Goal: Task Accomplishment & Management: Manage account settings

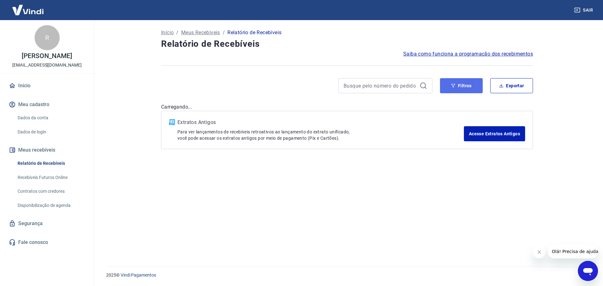
click at [468, 86] on button "Filtros" at bounding box center [461, 85] width 43 height 15
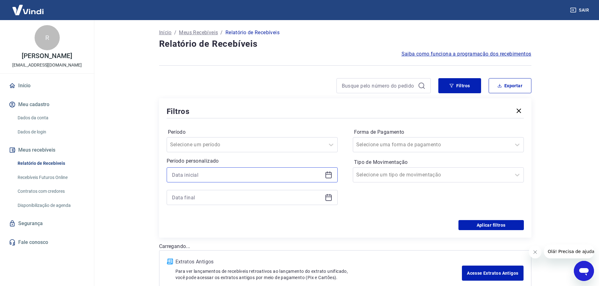
click at [271, 174] on input at bounding box center [247, 174] width 150 height 9
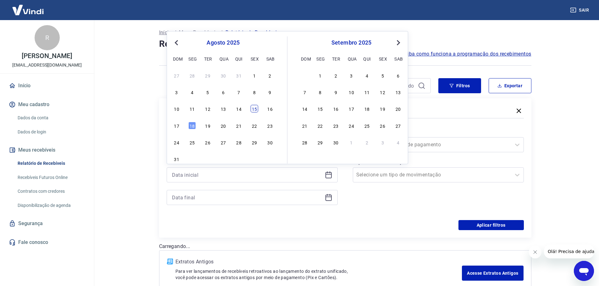
click at [255, 109] on div "15" at bounding box center [254, 109] width 8 height 8
type input "[DATE]"
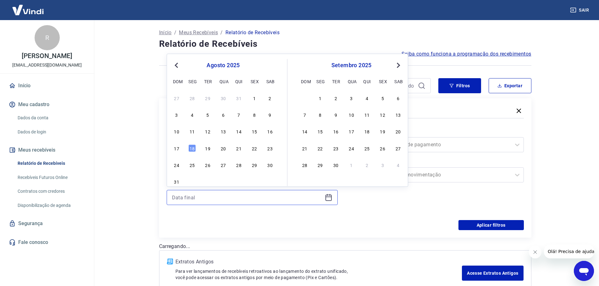
click at [234, 198] on input at bounding box center [247, 197] width 150 height 9
click at [256, 134] on div "15" at bounding box center [254, 132] width 8 height 8
type input "[DATE]"
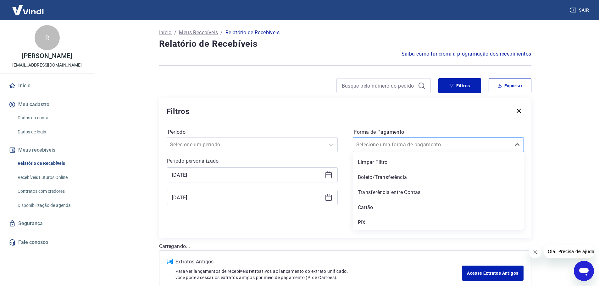
click at [394, 146] on input "Forma de Pagamento" at bounding box center [387, 145] width 63 height 8
click at [372, 221] on div "PIX" at bounding box center [438, 223] width 171 height 13
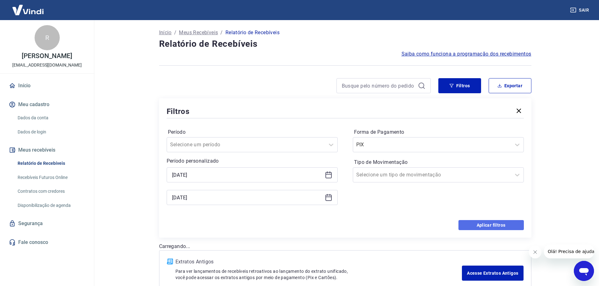
click at [490, 223] on button "Aplicar filtros" at bounding box center [490, 225] width 65 height 10
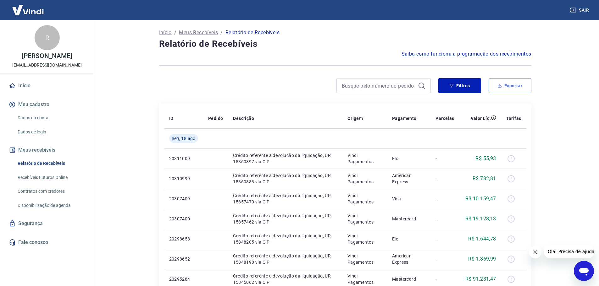
click at [512, 85] on button "Exportar" at bounding box center [509, 85] width 43 height 15
type input "[DATE]"
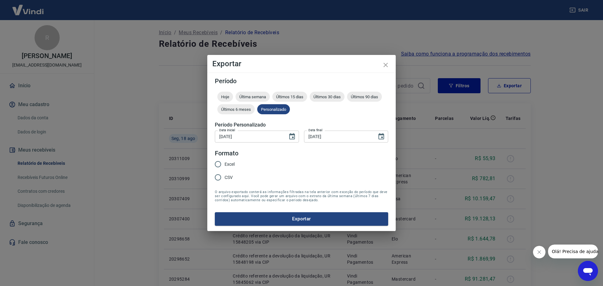
click at [226, 165] on span "Excel" at bounding box center [230, 164] width 10 height 7
click at [225, 165] on input "Excel" at bounding box center [217, 164] width 13 height 13
radio input "true"
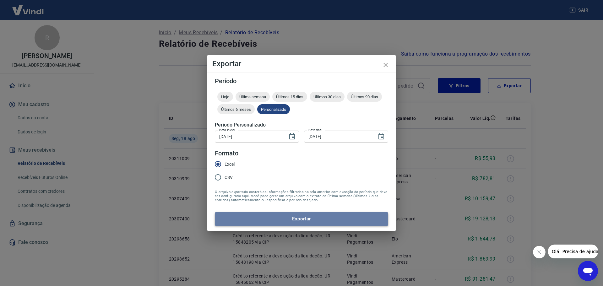
click at [313, 222] on button "Exportar" at bounding box center [301, 218] width 173 height 13
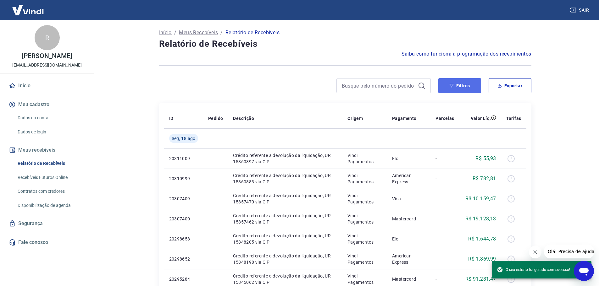
click at [467, 87] on button "Filtros" at bounding box center [459, 85] width 43 height 15
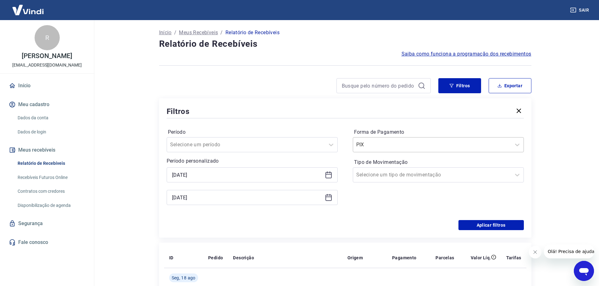
click at [366, 148] on input "Forma de Pagamento" at bounding box center [387, 145] width 63 height 8
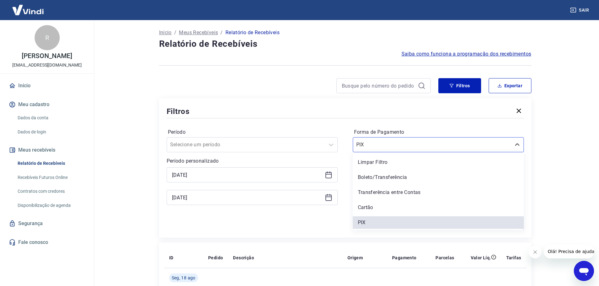
drag, startPoint x: 373, startPoint y: 207, endPoint x: 399, endPoint y: 209, distance: 26.4
click at [373, 207] on div "Cartão" at bounding box center [438, 207] width 171 height 13
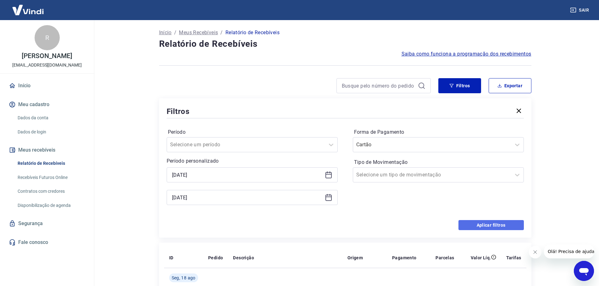
click at [492, 225] on button "Aplicar filtros" at bounding box center [490, 225] width 65 height 10
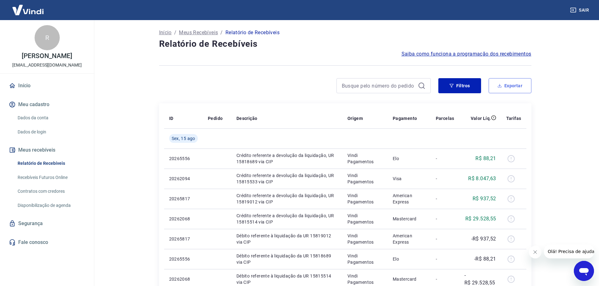
click at [507, 89] on button "Exportar" at bounding box center [509, 85] width 43 height 15
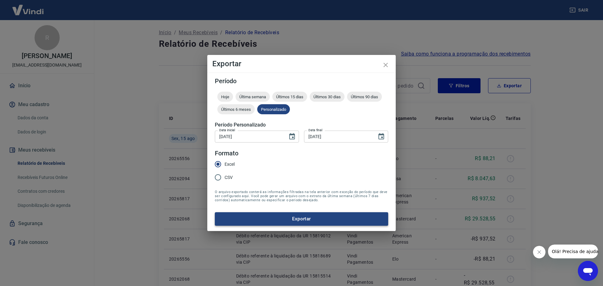
click at [309, 220] on button "Exportar" at bounding box center [301, 218] width 173 height 13
